Goal: Task Accomplishment & Management: Use online tool/utility

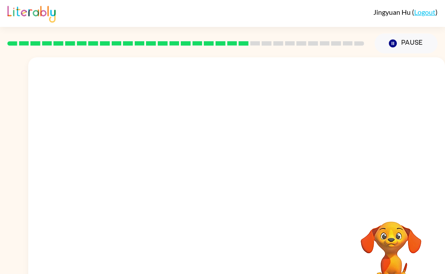
click at [419, 44] on button "Pause Pause" at bounding box center [405, 43] width 63 height 20
click at [416, 45] on button "Pause Pause" at bounding box center [405, 43] width 63 height 20
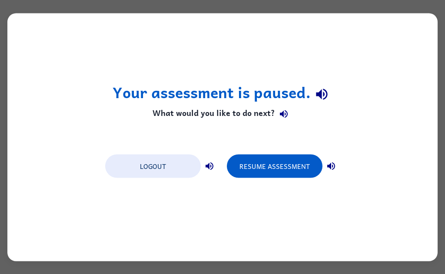
click at [286, 169] on button "Resume Assessment" at bounding box center [275, 165] width 96 height 23
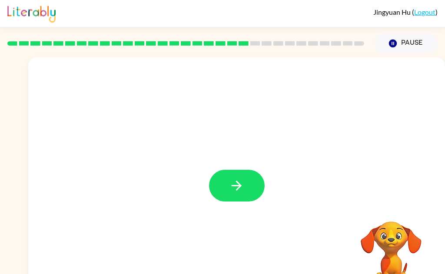
click at [234, 198] on button "button" at bounding box center [237, 186] width 56 height 32
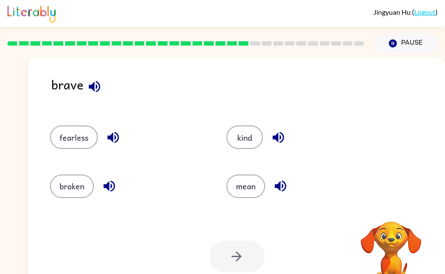
click at [93, 86] on icon "button" at bounding box center [94, 86] width 11 height 11
click at [113, 148] on button "button" at bounding box center [113, 137] width 22 height 22
click at [105, 192] on icon "button" at bounding box center [109, 185] width 15 height 15
click at [277, 143] on icon "button" at bounding box center [278, 137] width 15 height 15
click at [286, 188] on icon "button" at bounding box center [280, 185] width 15 height 15
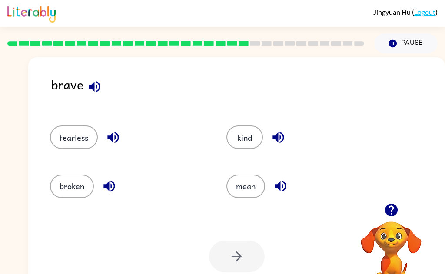
click at [80, 142] on button "fearless" at bounding box center [74, 136] width 48 height 23
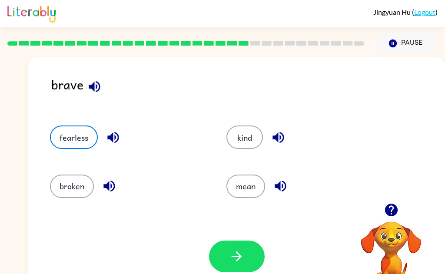
click at [241, 262] on icon "button" at bounding box center [236, 256] width 15 height 15
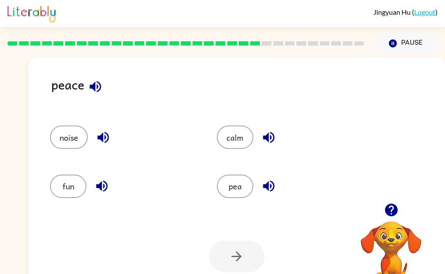
click at [96, 87] on icon "button" at bounding box center [95, 86] width 15 height 15
click at [100, 142] on icon "button" at bounding box center [103, 137] width 15 height 15
click at [101, 195] on button "button" at bounding box center [102, 186] width 22 height 22
click at [275, 139] on icon "button" at bounding box center [268, 137] width 15 height 15
click at [266, 189] on icon "button" at bounding box center [268, 186] width 11 height 11
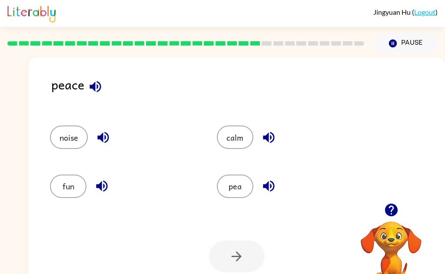
click at [234, 135] on button "calm" at bounding box center [235, 136] width 36 height 23
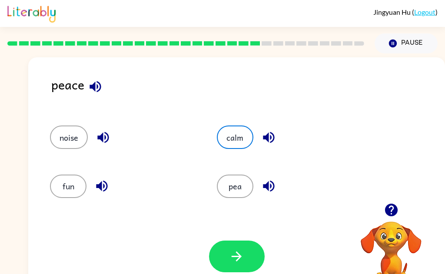
click at [229, 260] on icon "button" at bounding box center [236, 256] width 15 height 15
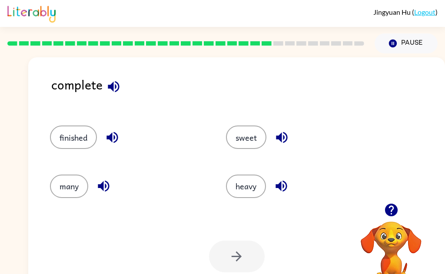
click at [107, 89] on icon "button" at bounding box center [113, 86] width 15 height 15
click at [107, 138] on icon "button" at bounding box center [111, 137] width 11 height 11
click at [68, 141] on button "finished" at bounding box center [73, 136] width 47 height 23
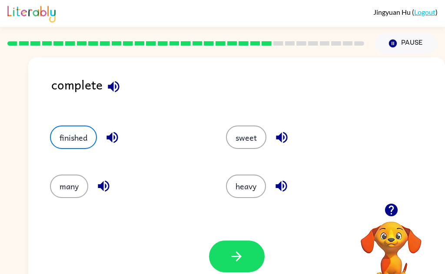
click at [231, 260] on icon "button" at bounding box center [236, 256] width 15 height 15
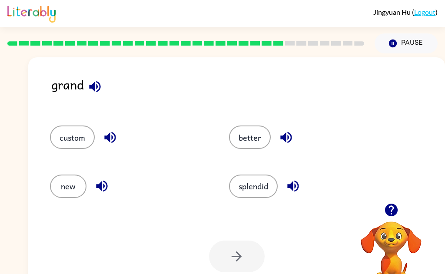
click at [90, 94] on button "button" at bounding box center [95, 87] width 22 height 22
click at [109, 138] on icon "button" at bounding box center [109, 137] width 11 height 11
click at [96, 189] on icon "button" at bounding box center [101, 185] width 15 height 15
click at [74, 143] on button "custom" at bounding box center [72, 136] width 45 height 23
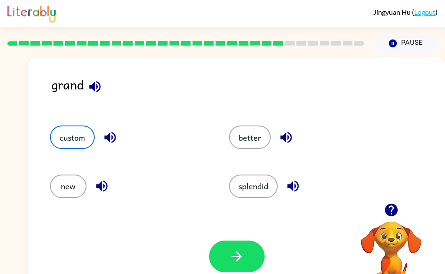
click at [228, 260] on button "button" at bounding box center [237, 257] width 56 height 32
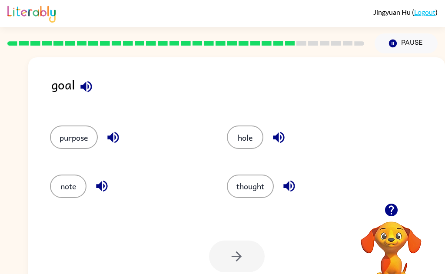
click at [106, 95] on div "goal" at bounding box center [247, 91] width 393 height 33
click at [76, 82] on button "button" at bounding box center [86, 87] width 22 height 22
click at [81, 89] on icon "button" at bounding box center [86, 86] width 15 height 15
click at [81, 97] on div "goal" at bounding box center [247, 91] width 393 height 33
click at [79, 86] on icon "button" at bounding box center [86, 86] width 15 height 15
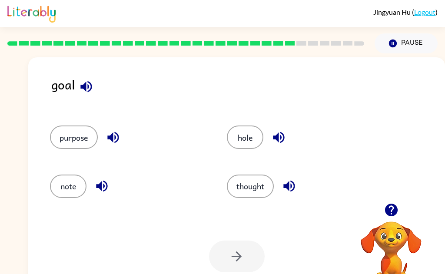
click at [86, 87] on icon "button" at bounding box center [85, 86] width 11 height 11
click at [121, 146] on div "purpose" at bounding box center [128, 136] width 157 height 23
click at [115, 135] on icon "button" at bounding box center [113, 137] width 15 height 15
click at [92, 179] on div "note" at bounding box center [128, 186] width 157 height 23
click at [99, 195] on button "button" at bounding box center [102, 186] width 22 height 22
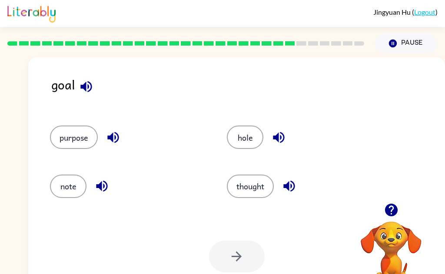
click at [284, 129] on button "button" at bounding box center [278, 137] width 22 height 22
click at [294, 186] on icon "button" at bounding box center [288, 186] width 11 height 11
click at [246, 142] on button "hole" at bounding box center [245, 136] width 36 height 23
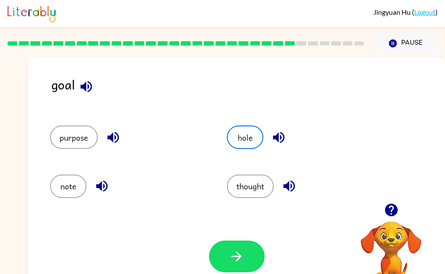
click at [233, 254] on icon "button" at bounding box center [236, 256] width 15 height 15
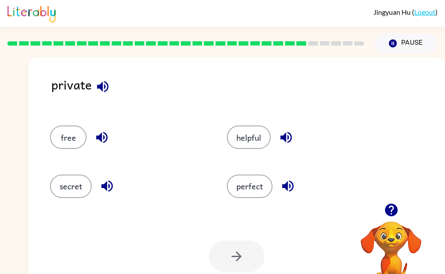
click at [107, 88] on icon "button" at bounding box center [102, 86] width 11 height 11
click at [106, 191] on icon "button" at bounding box center [106, 185] width 15 height 15
click at [75, 192] on button "secret" at bounding box center [71, 186] width 42 height 23
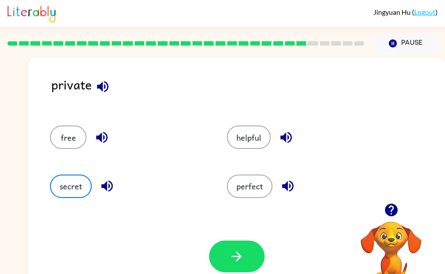
click at [237, 252] on icon "button" at bounding box center [236, 256] width 10 height 10
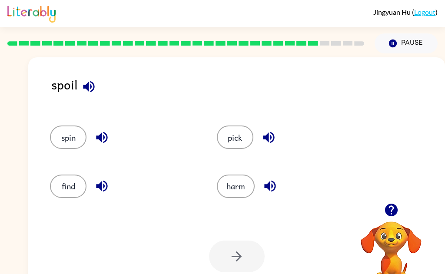
click at [81, 91] on icon "button" at bounding box center [88, 86] width 15 height 15
click at [63, 142] on button "spin" at bounding box center [68, 136] width 36 height 23
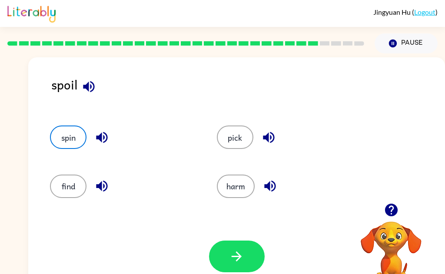
click at [238, 265] on button "button" at bounding box center [237, 257] width 56 height 32
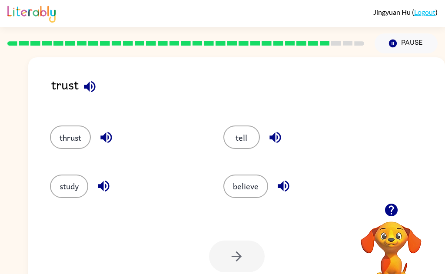
click at [70, 134] on button "thrust" at bounding box center [70, 136] width 41 height 23
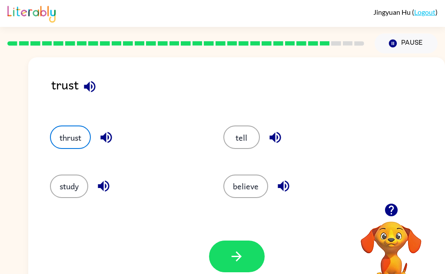
click at [222, 251] on button "button" at bounding box center [237, 257] width 56 height 32
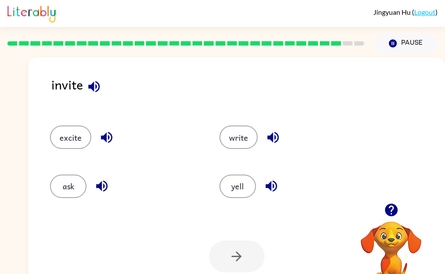
click at [93, 82] on icon "button" at bounding box center [93, 86] width 11 height 11
click at [89, 136] on button "excite" at bounding box center [70, 136] width 41 height 23
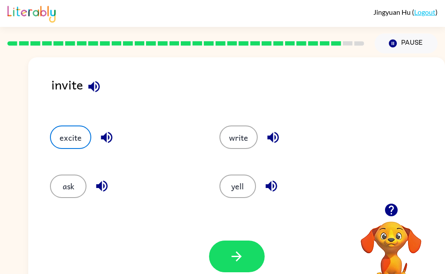
click at [109, 136] on icon "button" at bounding box center [106, 137] width 11 height 11
click at [230, 256] on icon "button" at bounding box center [236, 256] width 15 height 15
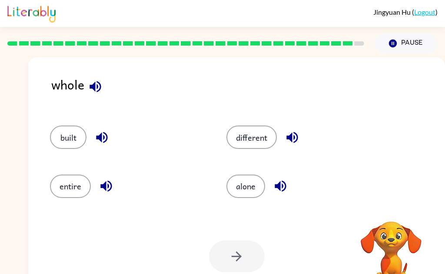
click at [73, 142] on button "built" at bounding box center [68, 136] width 36 height 23
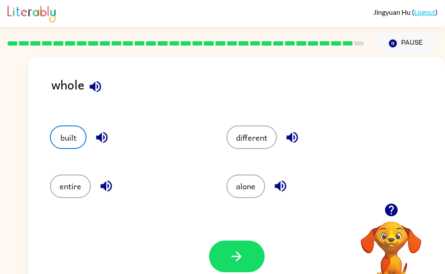
click at [214, 266] on button "button" at bounding box center [237, 257] width 56 height 32
